Goal: Transaction & Acquisition: Purchase product/service

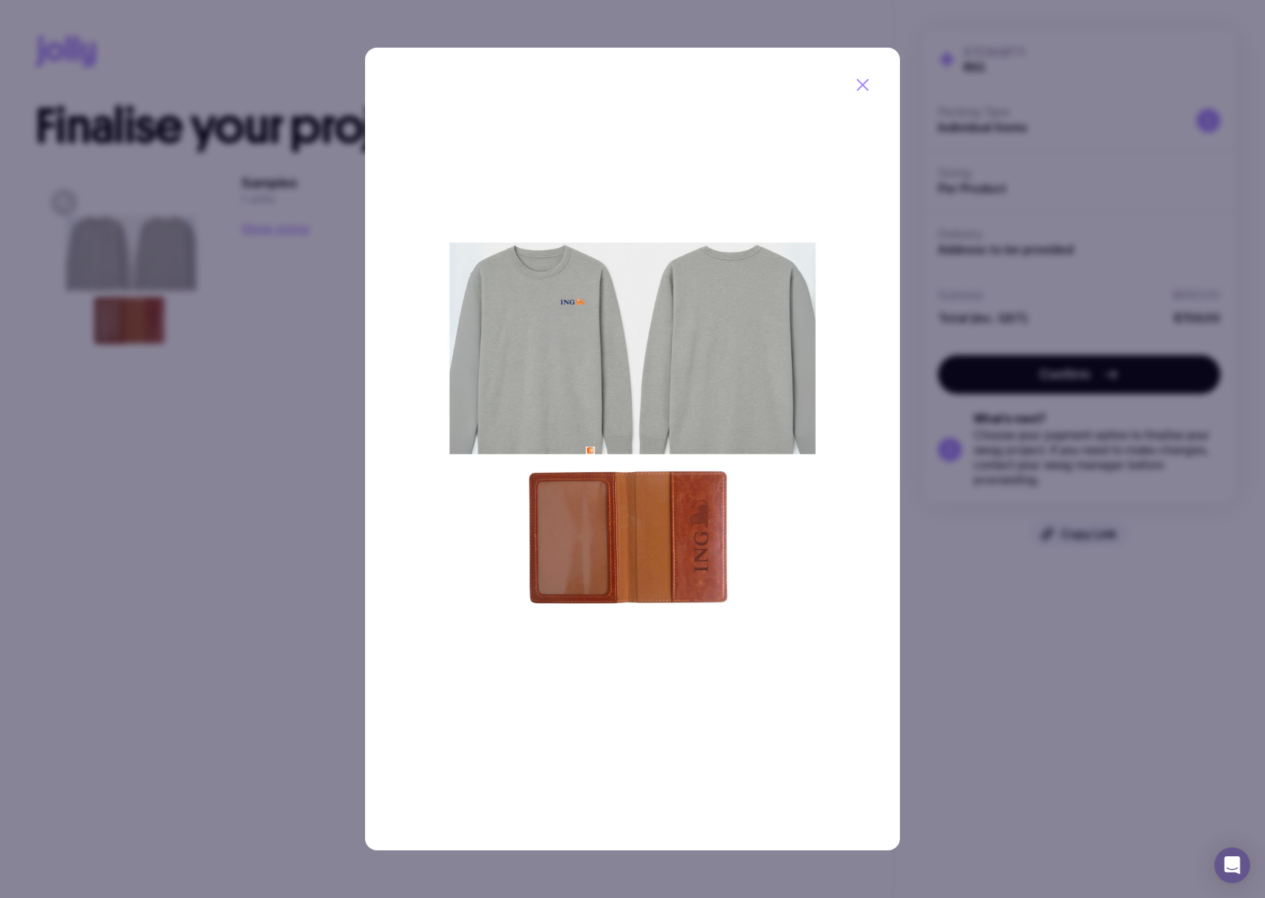
click at [864, 83] on icon "button" at bounding box center [862, 85] width 10 height 10
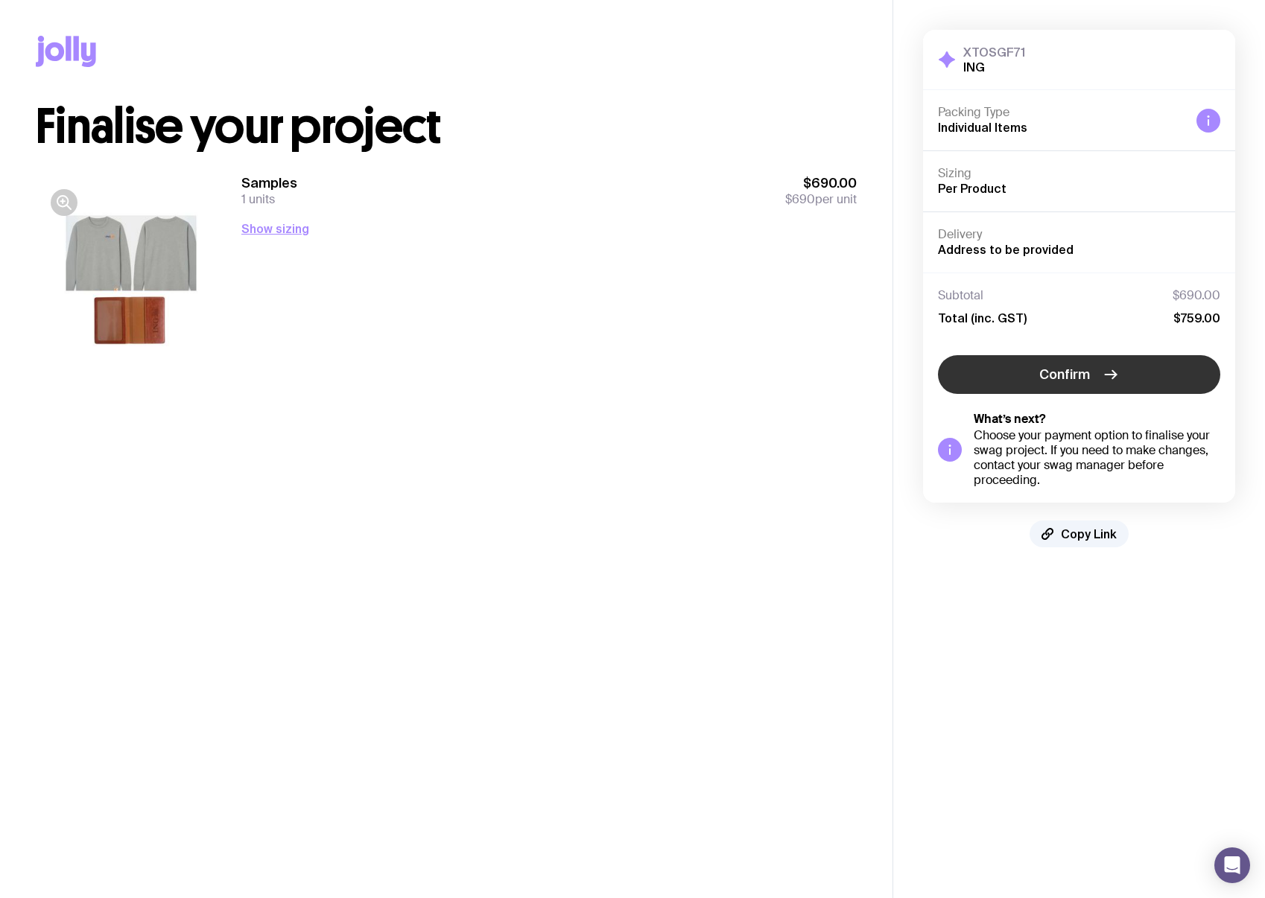
click at [1114, 378] on icon "button" at bounding box center [1111, 375] width 18 height 18
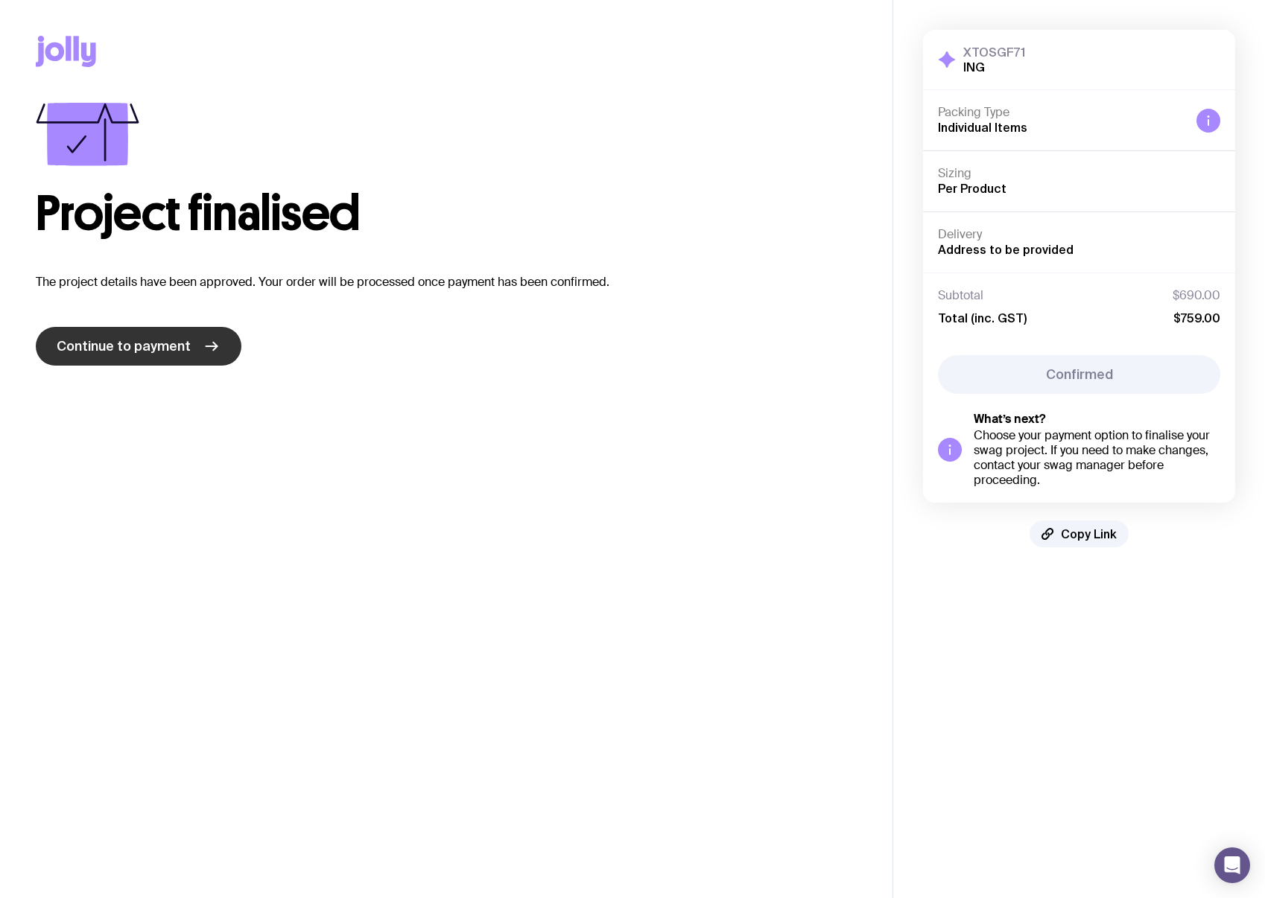
click at [174, 348] on span "Continue to payment" at bounding box center [124, 346] width 134 height 18
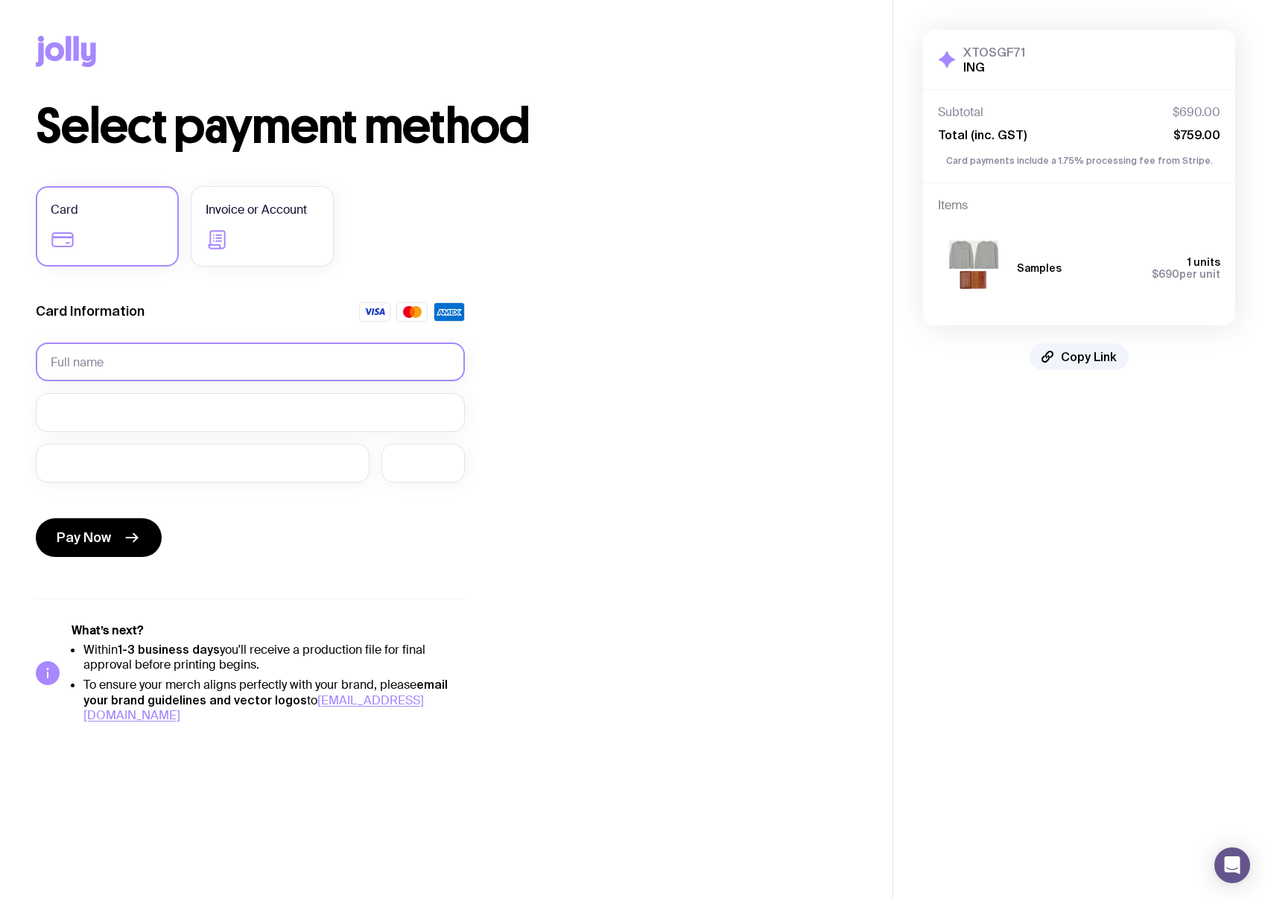
click at [115, 351] on input "text" at bounding box center [250, 362] width 429 height 39
type input "[PERSON_NAME]"
click at [120, 421] on div at bounding box center [250, 412] width 429 height 39
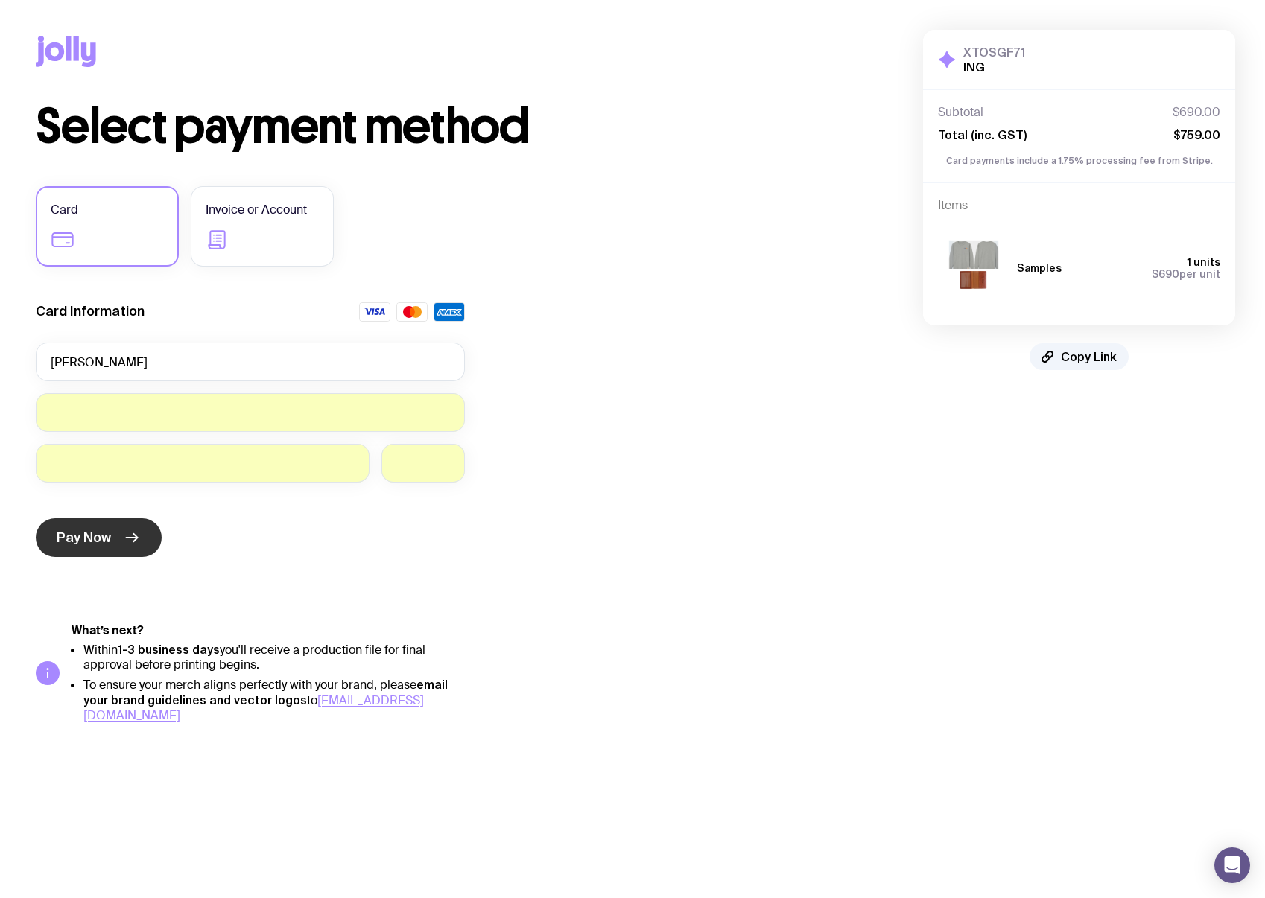
click at [110, 547] on button "Pay Now" at bounding box center [99, 537] width 126 height 39
